Goal: Check status: Check status

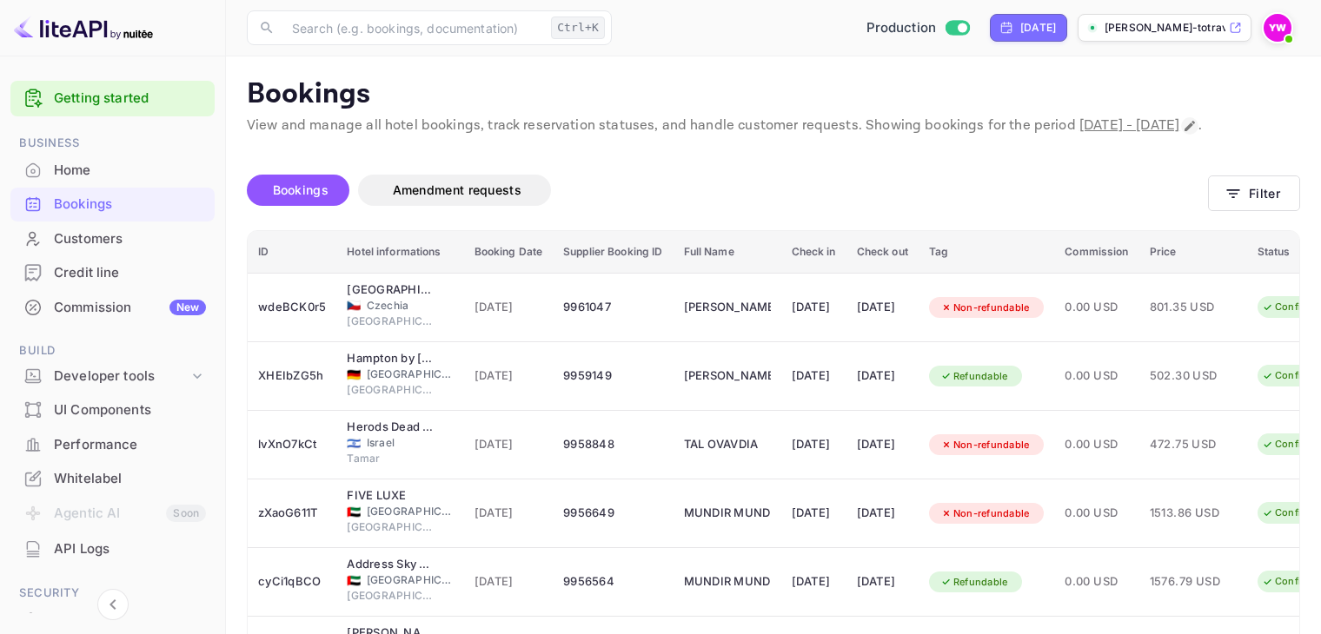
click at [1185, 131] on icon "Change date range" at bounding box center [1190, 126] width 10 height 10
select select "9"
select select "2025"
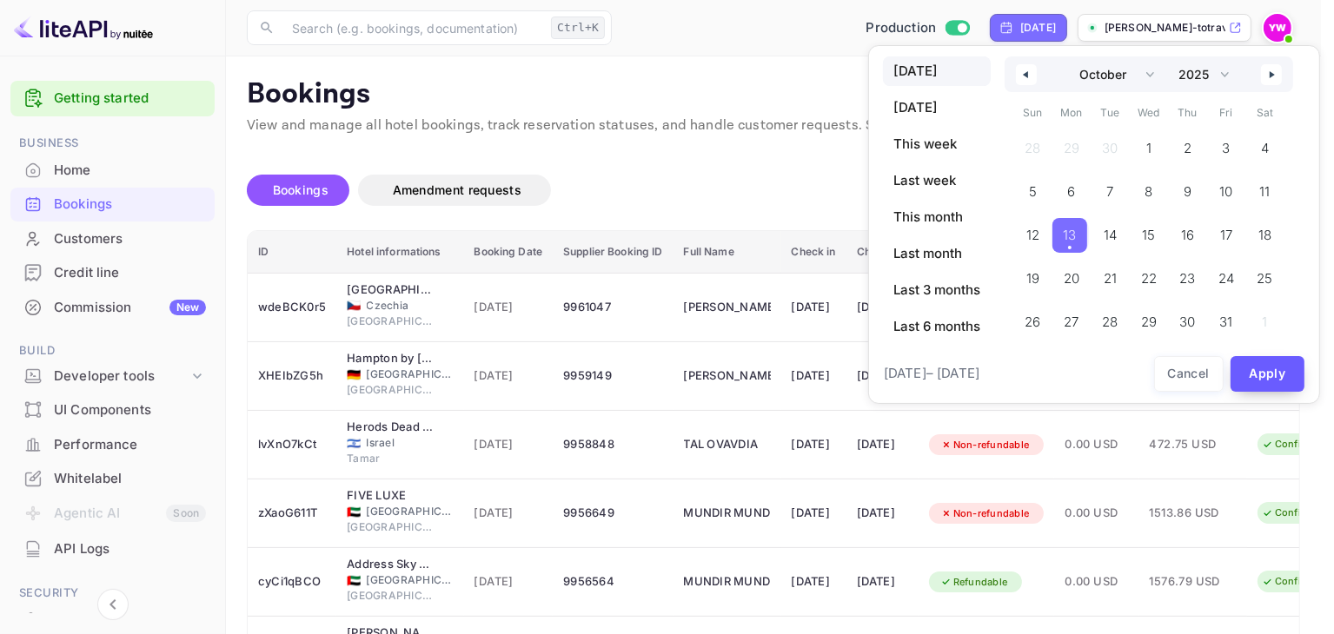
click at [1263, 375] on button "Apply" at bounding box center [1268, 374] width 75 height 36
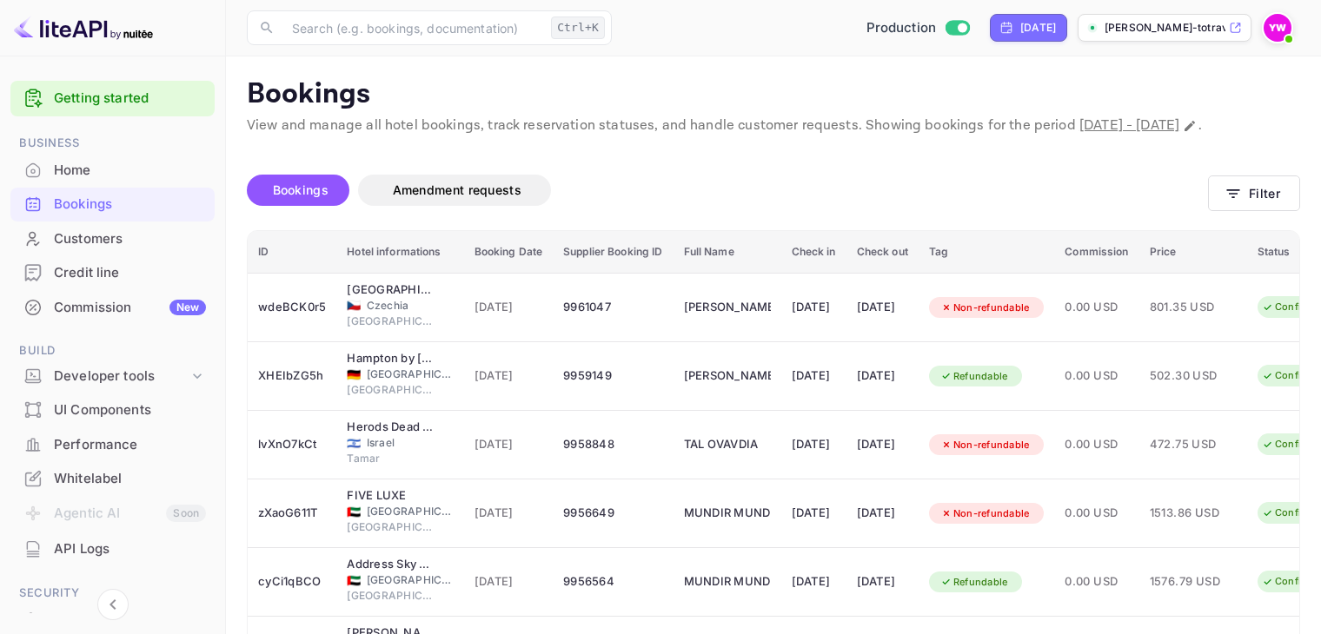
click at [153, 239] on div "Customers" at bounding box center [130, 239] width 152 height 20
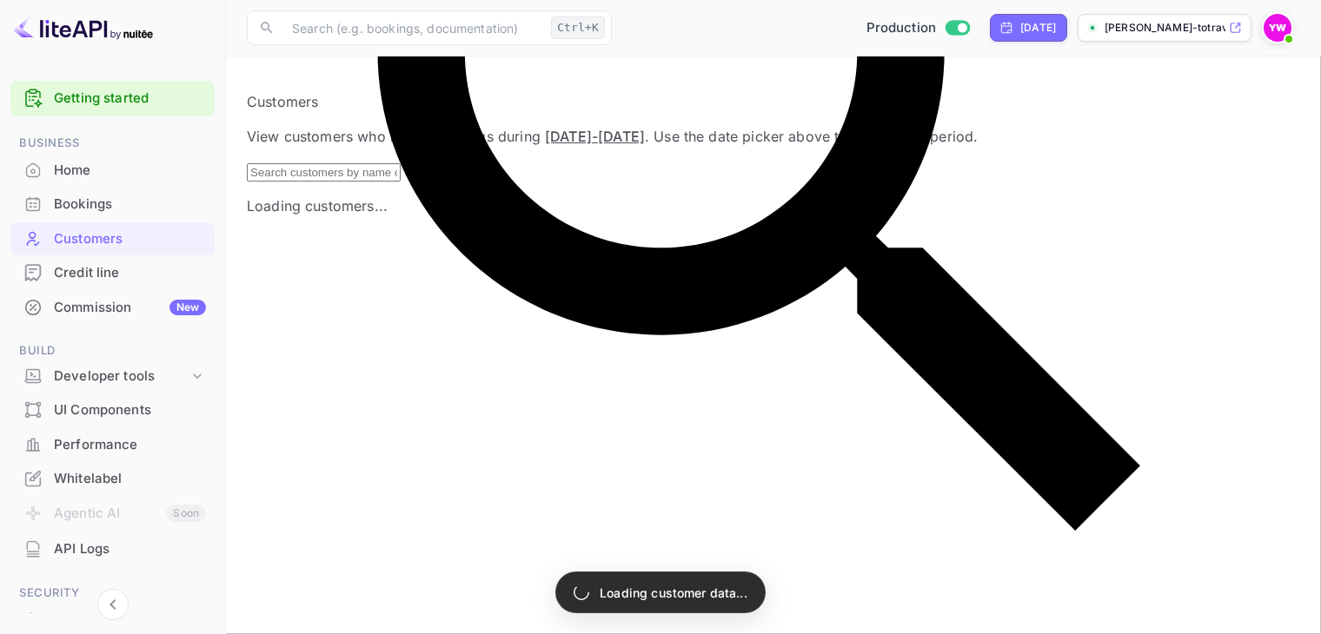
click at [107, 199] on div "Bookings" at bounding box center [130, 205] width 152 height 20
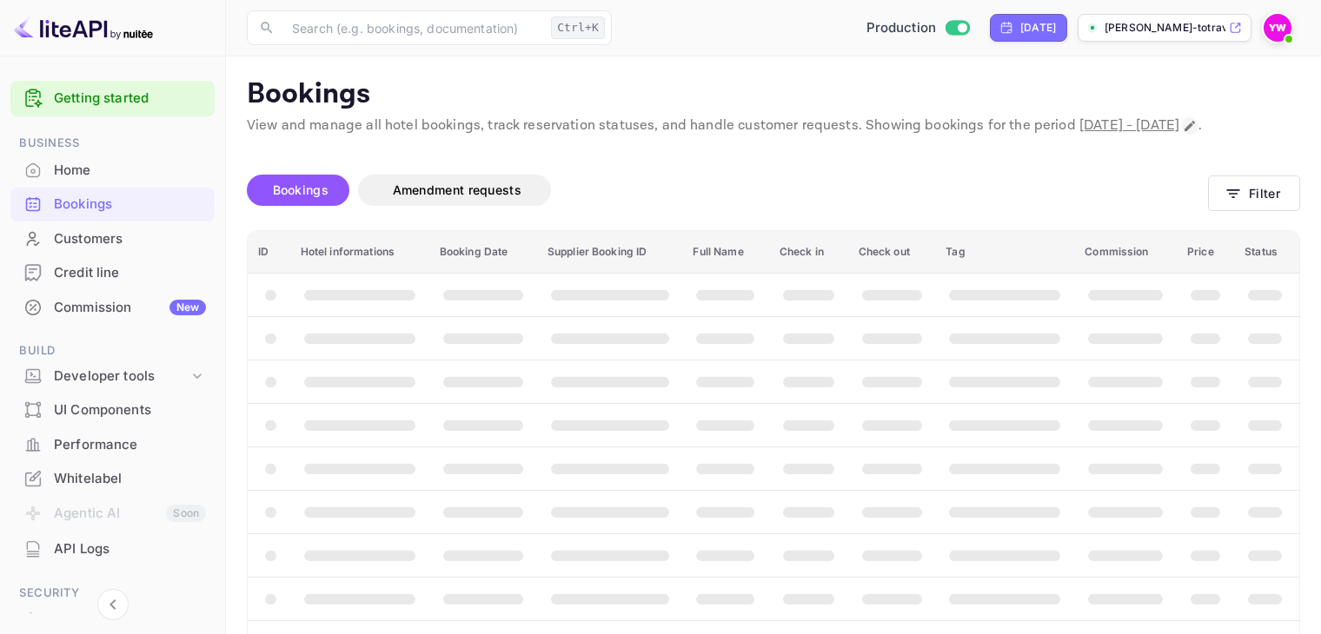
click at [1183, 133] on icon "Change date range" at bounding box center [1190, 126] width 14 height 14
select select "9"
select select "2025"
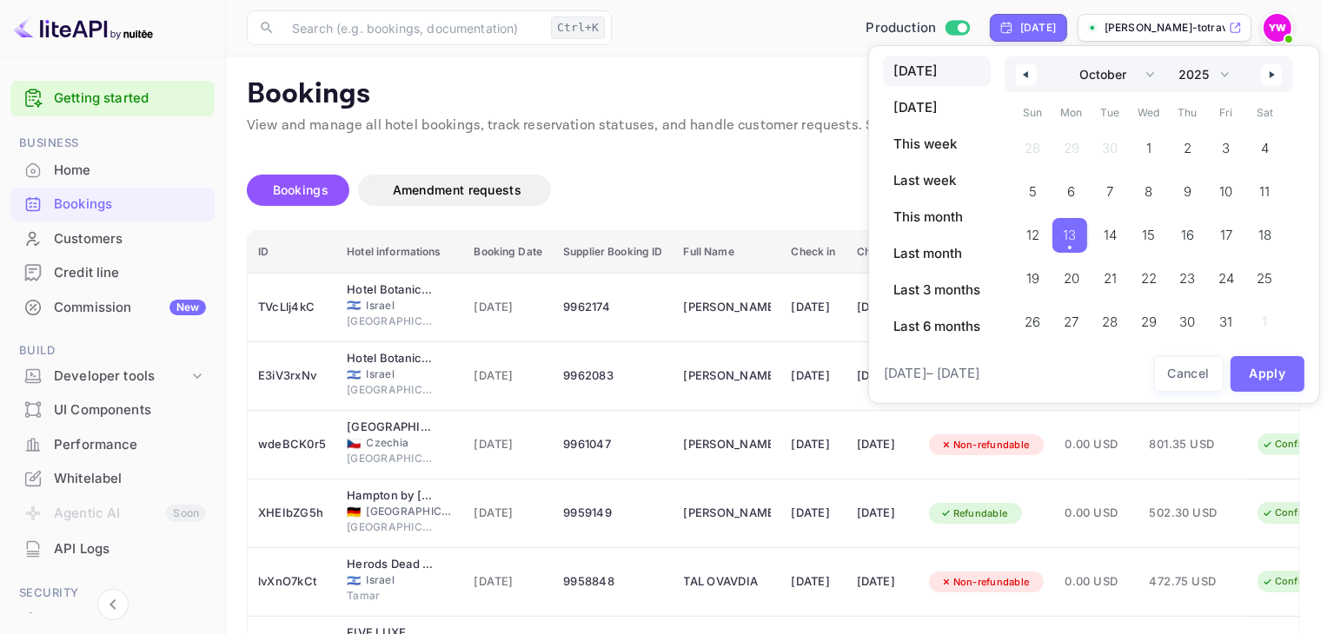
click at [1067, 243] on span "13" at bounding box center [1069, 235] width 13 height 31
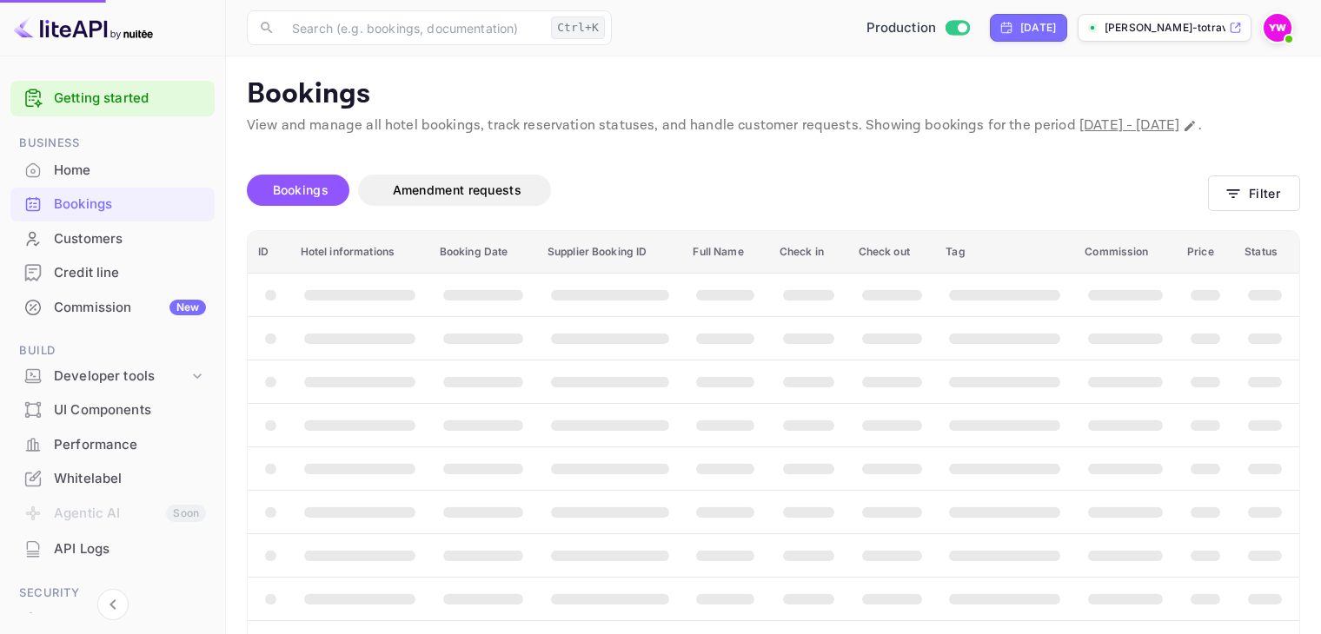
click at [1259, 376] on div "[DATE] [DATE] This week Last week This month Last month Last 3 months Last 6 mo…" at bounding box center [660, 317] width 1321 height 634
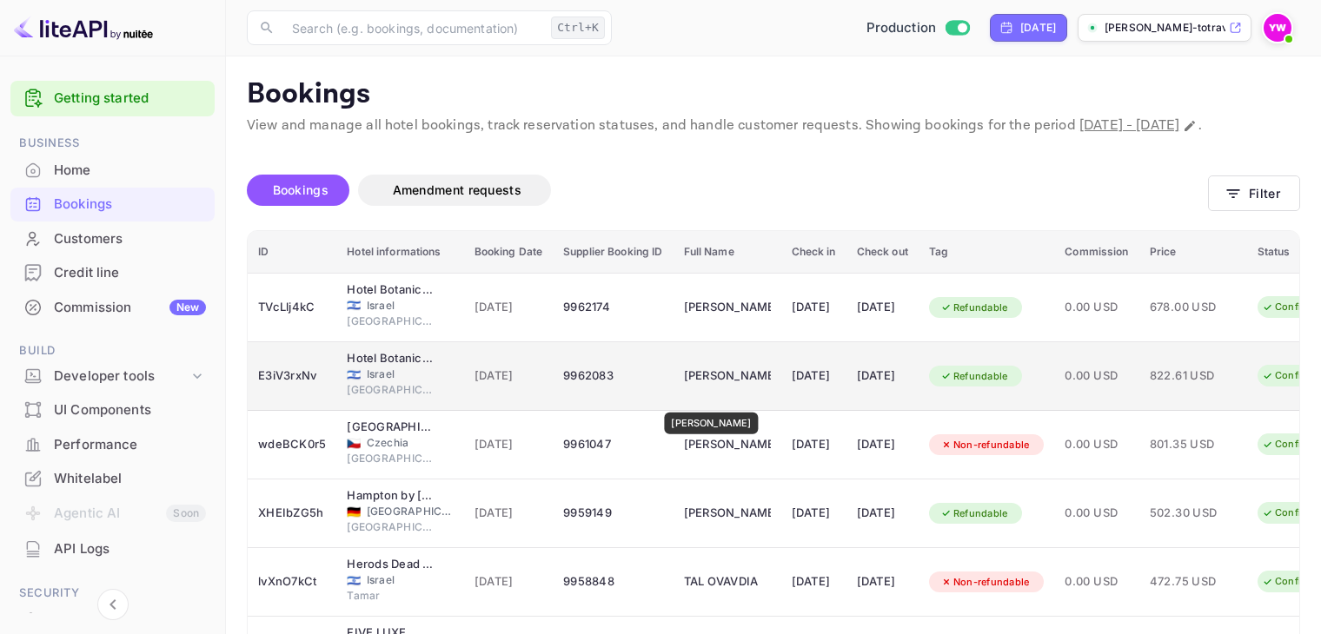
click at [706, 390] on div "[PERSON_NAME]" at bounding box center [727, 376] width 87 height 28
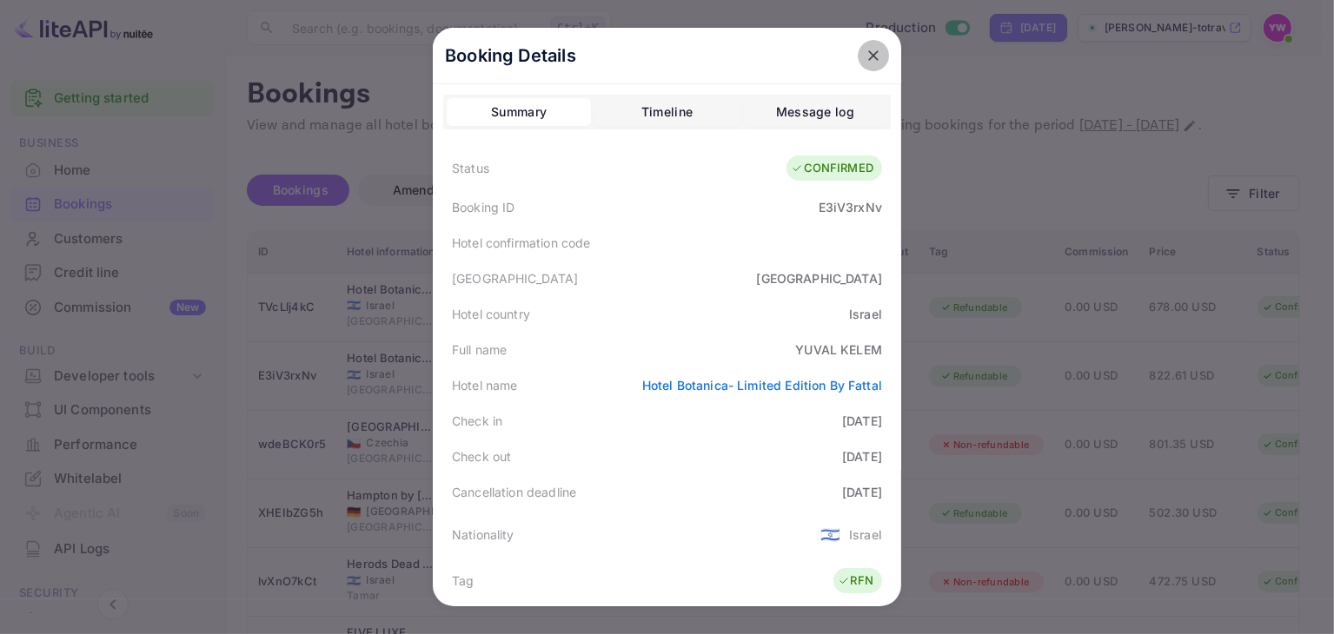
click at [870, 52] on icon "close" at bounding box center [873, 55] width 10 height 10
